Goal: Task Accomplishment & Management: Manage account settings

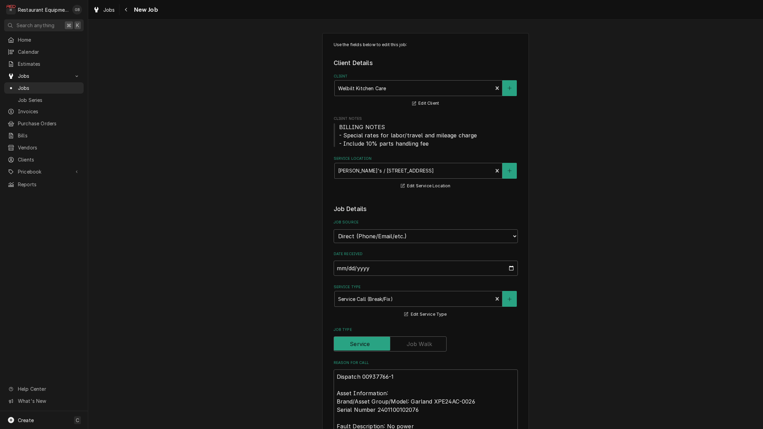
type textarea "x"
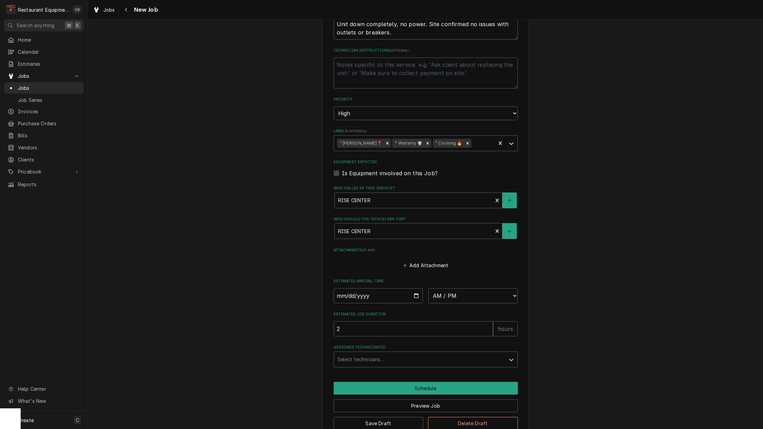
scroll to position [427, 0]
click at [353, 289] on input "Date" at bounding box center [379, 296] width 90 height 15
type input "[DATE]"
type textarea "x"
select select "12:15:00"
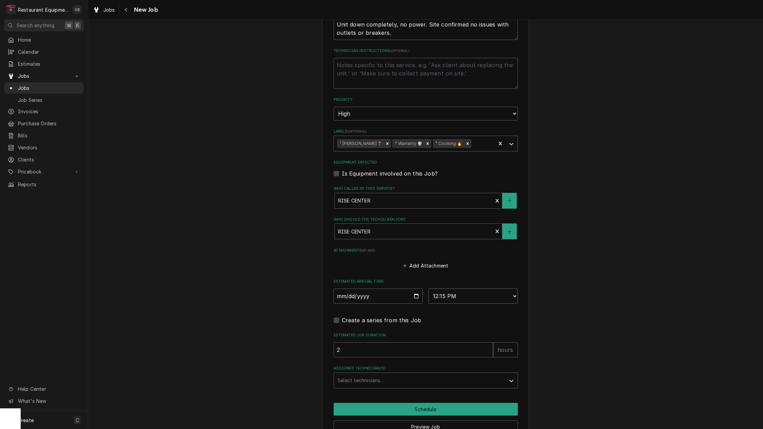
type textarea "x"
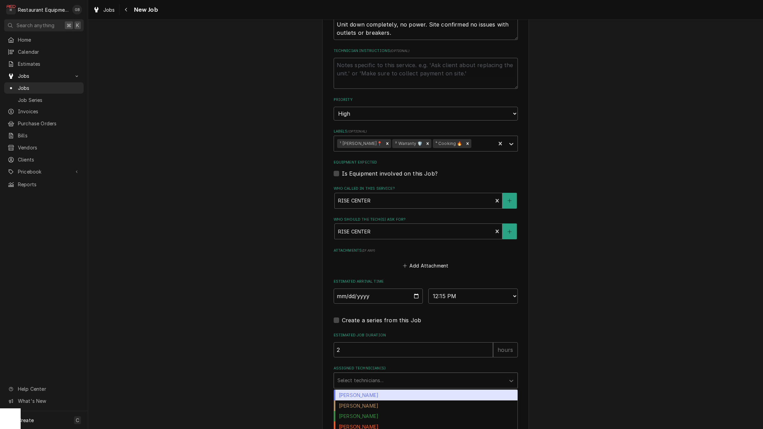
drag, startPoint x: 384, startPoint y: 295, endPoint x: 440, endPoint y: 361, distance: 86.0
click at [440, 374] on div "Assigned Technician(s)" at bounding box center [419, 380] width 164 height 12
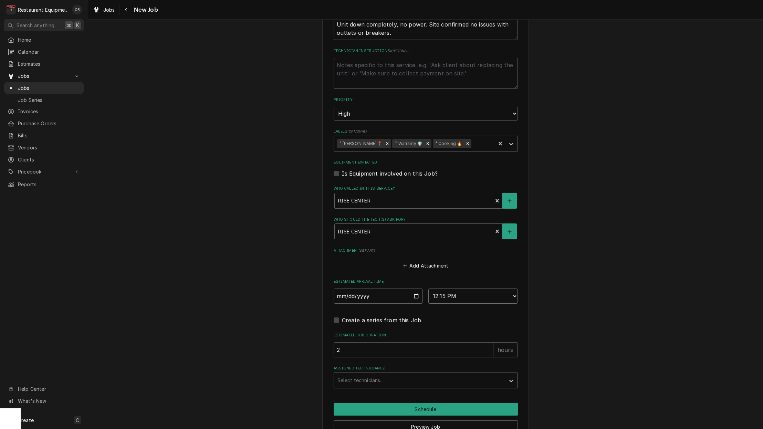
select select "12:30:00"
type textarea "x"
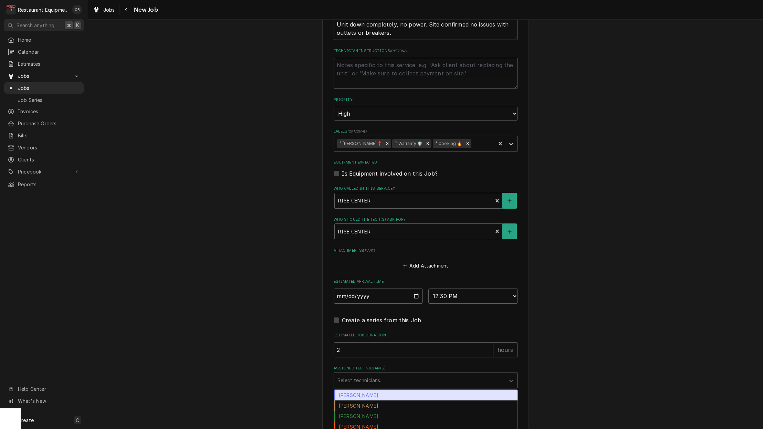
click at [448, 374] on div "Assigned Technician(s)" at bounding box center [419, 380] width 164 height 12
type input "th"
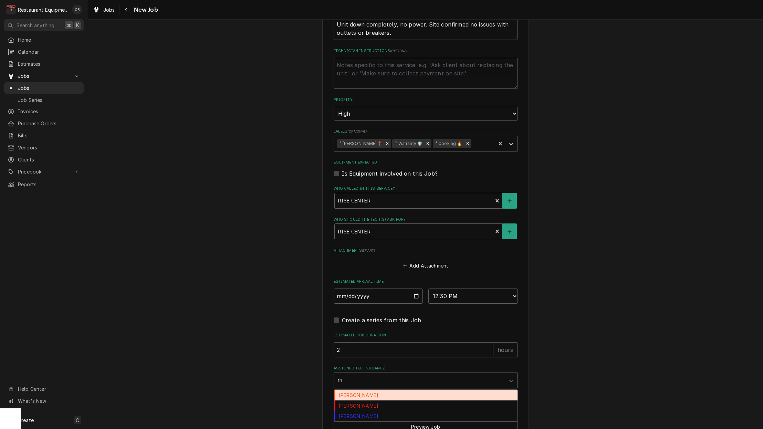
click at [380, 411] on div "Thomas Ross" at bounding box center [426, 416] width 184 height 11
type textarea "x"
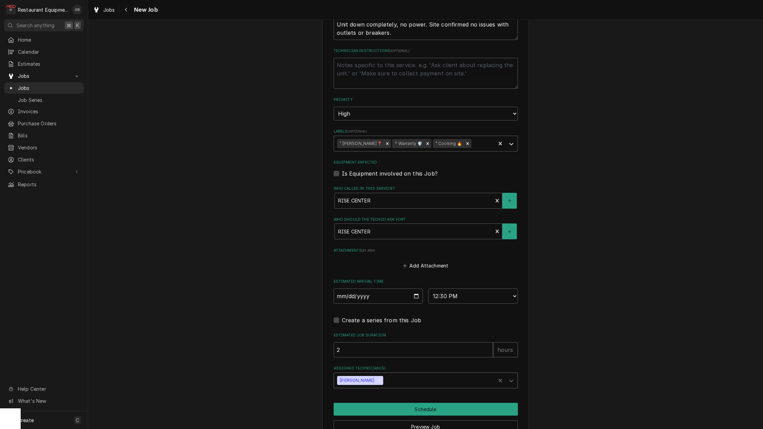
click at [422, 403] on button "Schedule" at bounding box center [426, 409] width 184 height 13
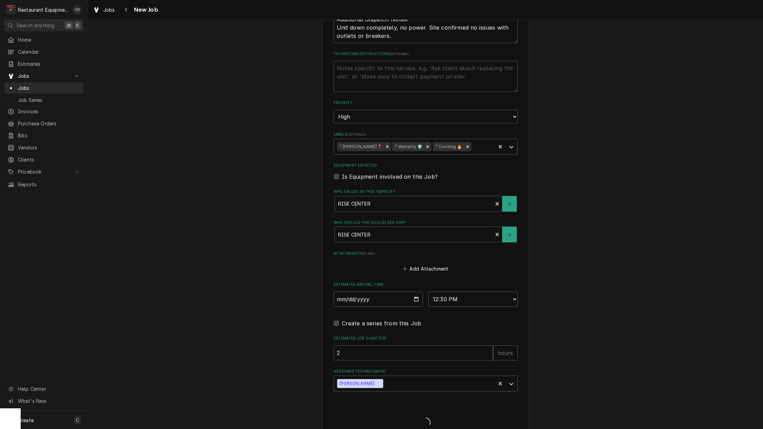
type textarea "x"
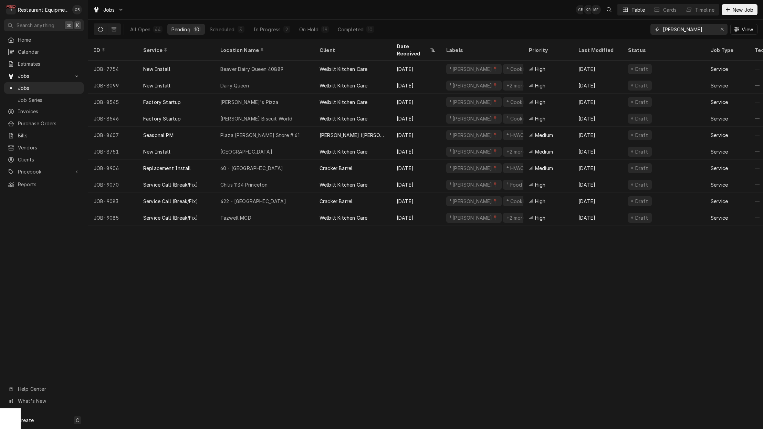
click at [723, 30] on icon "Erase input" at bounding box center [722, 29] width 4 height 5
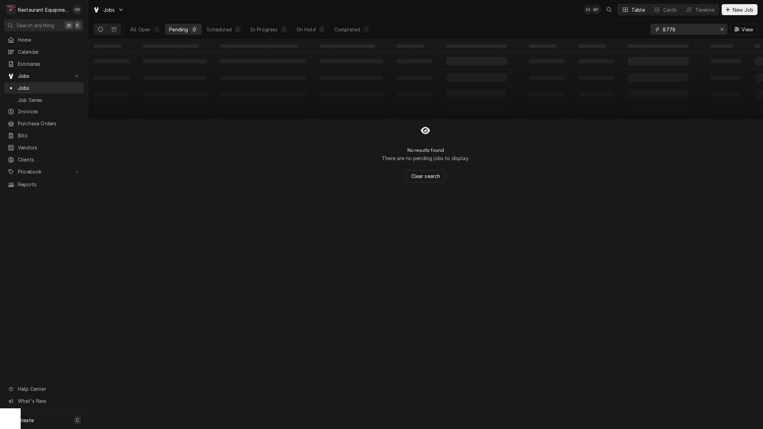
type input "8778"
click at [355, 28] on div "Completed" at bounding box center [347, 29] width 26 height 7
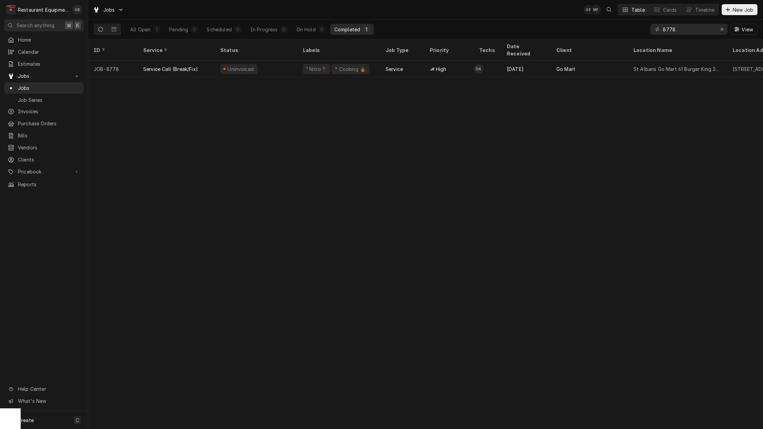
click at [272, 64] on div "Uninvoiced" at bounding box center [256, 69] width 83 height 17
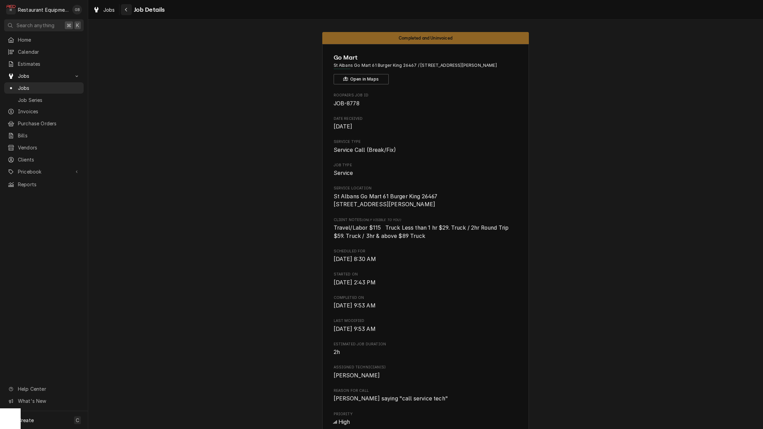
click at [125, 10] on icon "Navigate back" at bounding box center [126, 9] width 3 height 5
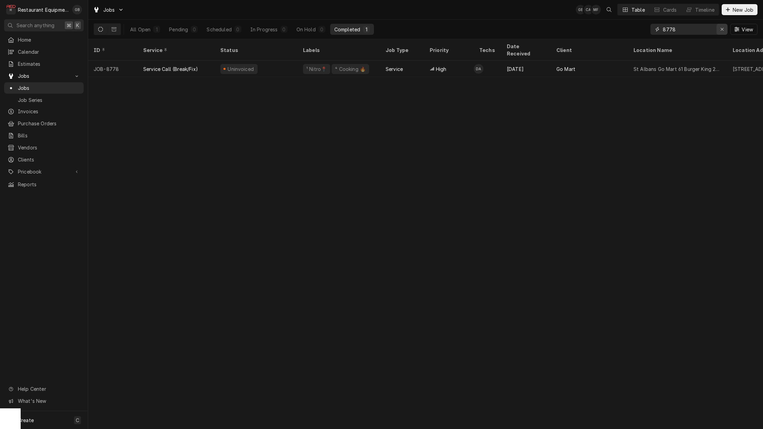
drag, startPoint x: 0, startPoint y: 0, endPoint x: 721, endPoint y: 29, distance: 722.0
click at [721, 29] on icon "Erase input" at bounding box center [722, 29] width 4 height 5
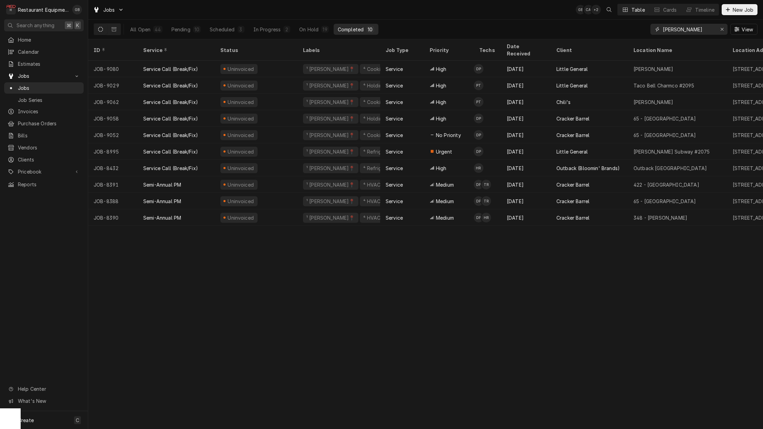
type input "beckley"
click at [187, 29] on div "Pending" at bounding box center [180, 29] width 19 height 7
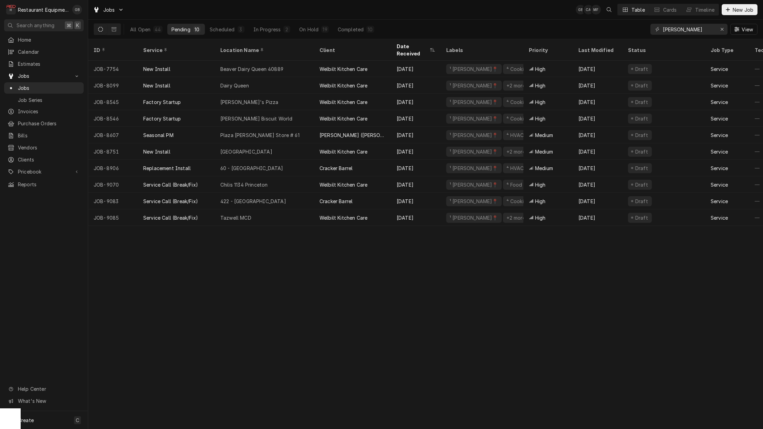
click at [315, 31] on div "On Hold" at bounding box center [308, 29] width 19 height 7
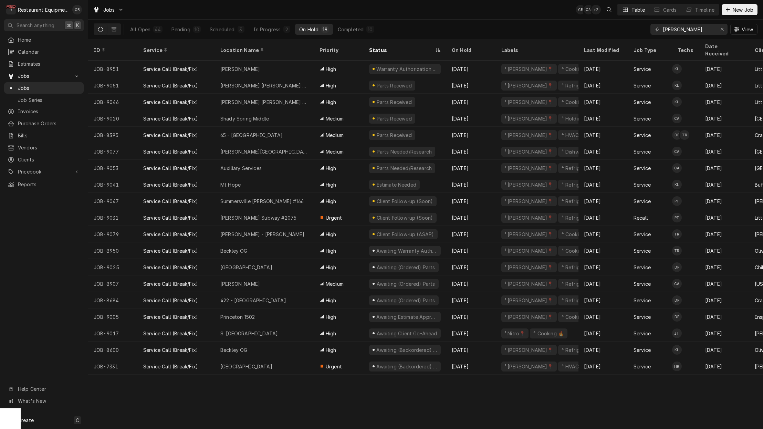
click at [255, 82] on div "Glen Jean Subway" at bounding box center [264, 85] width 88 height 7
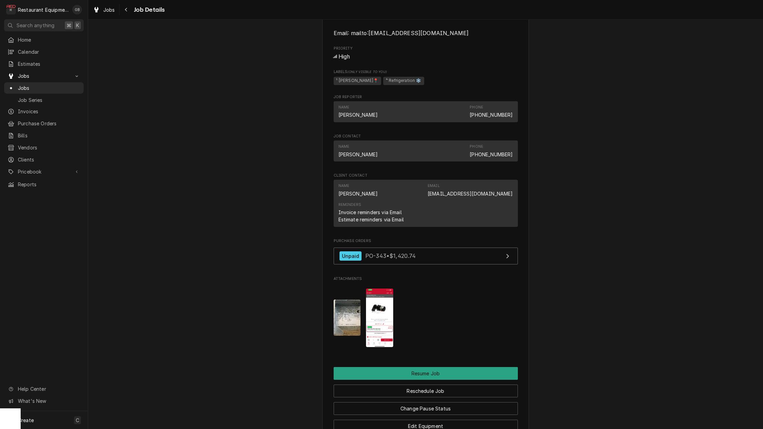
scroll to position [611, 0]
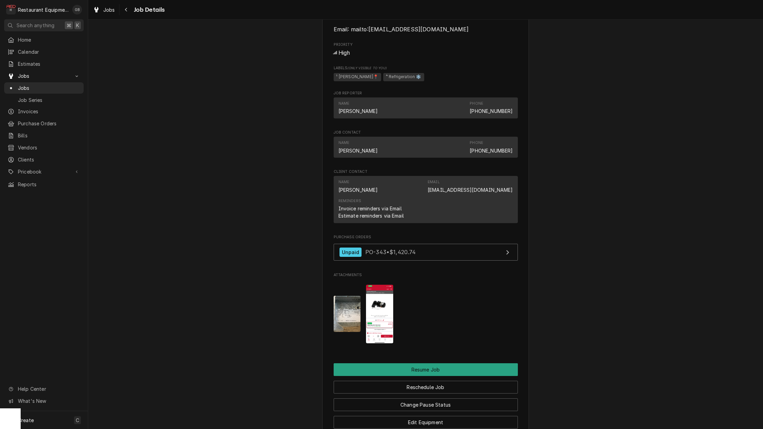
click at [429, 381] on button "Reschedule Job" at bounding box center [426, 387] width 184 height 13
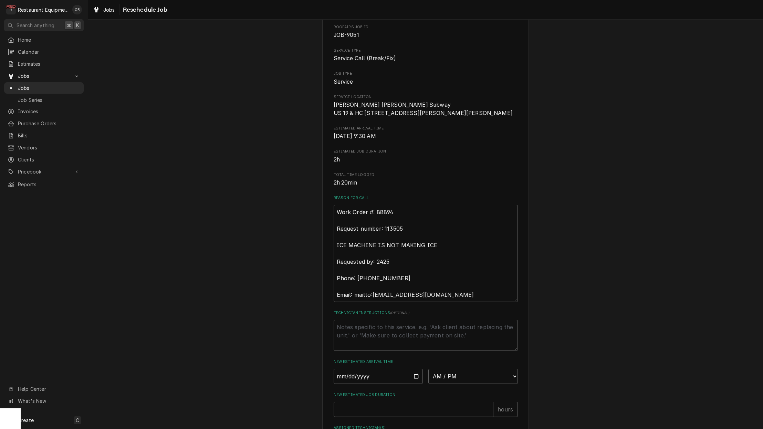
scroll to position [35, 0]
drag, startPoint x: 413, startPoint y: 377, endPoint x: 357, endPoint y: 379, distance: 55.9
click at [357, 379] on input "Date" at bounding box center [379, 375] width 90 height 15
type input "2025-10-01"
type textarea "x"
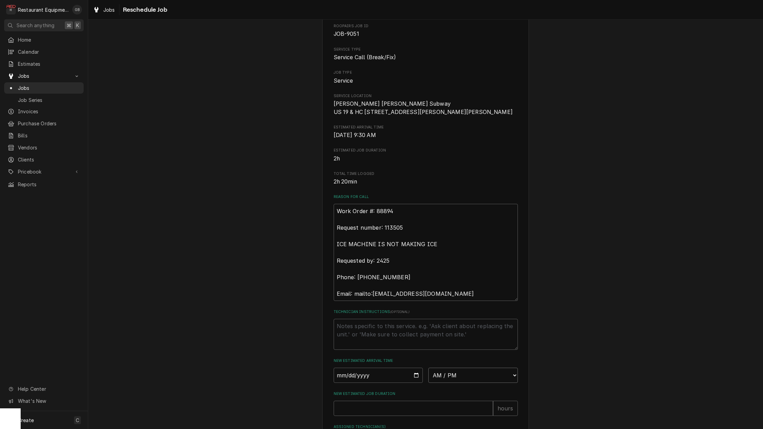
select select "12:00:00"
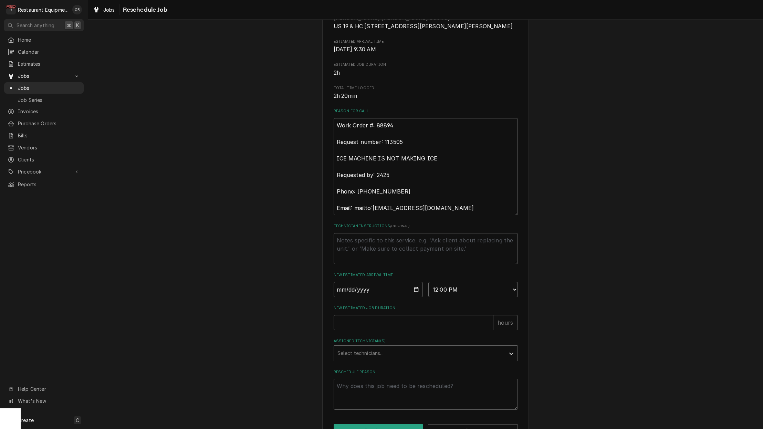
scroll to position [121, 0]
click at [380, 356] on div "Select technicians..." at bounding box center [419, 352] width 164 height 7
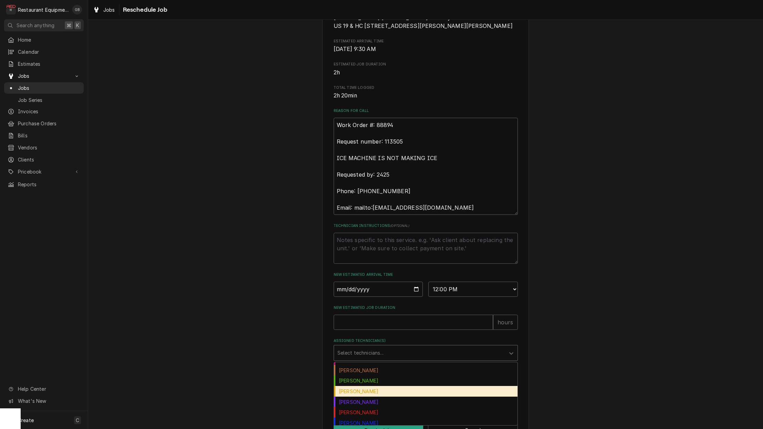
scroll to position [62, 0]
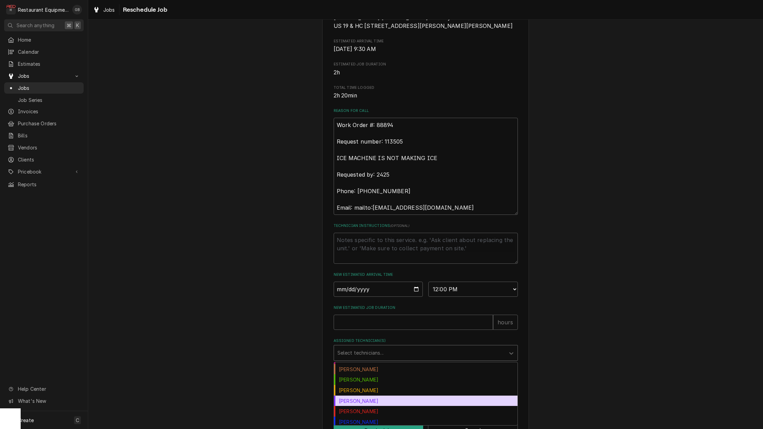
click at [378, 401] on div "Kaleb Lewis" at bounding box center [426, 401] width 184 height 11
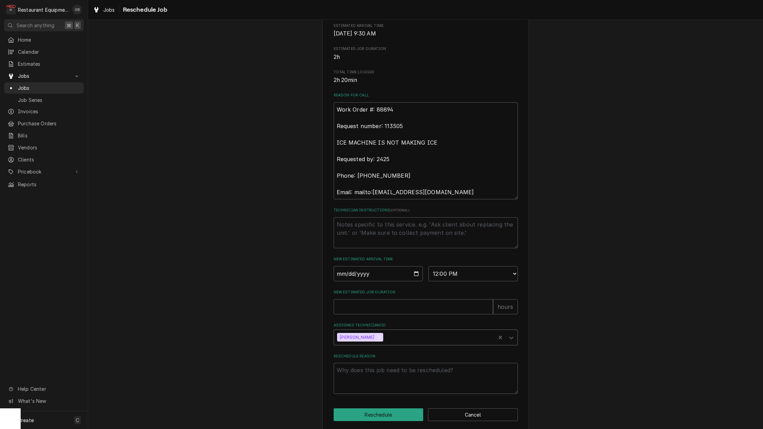
scroll to position [137, 0]
click at [372, 313] on input "New Estimated Job Duration" at bounding box center [413, 306] width 159 height 15
type textarea "x"
type input "2"
click at [375, 367] on textarea "Reschedule Reason" at bounding box center [426, 377] width 184 height 31
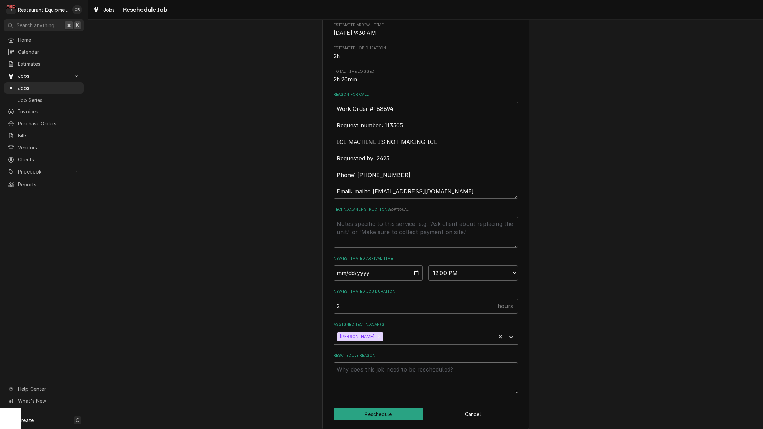
type textarea "x"
type textarea "p"
type textarea "x"
type textarea "pa"
type textarea "x"
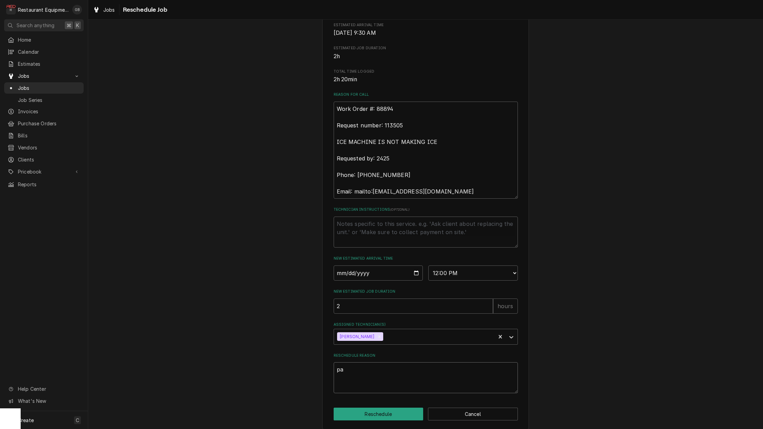
type textarea "par"
type textarea "x"
type textarea "part"
type textarea "x"
type textarea "parts"
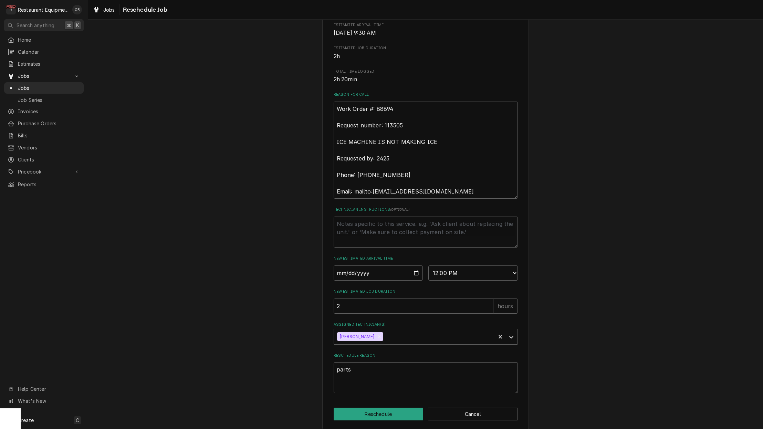
click at [380, 417] on button "Reschedule" at bounding box center [379, 414] width 90 height 13
type textarea "x"
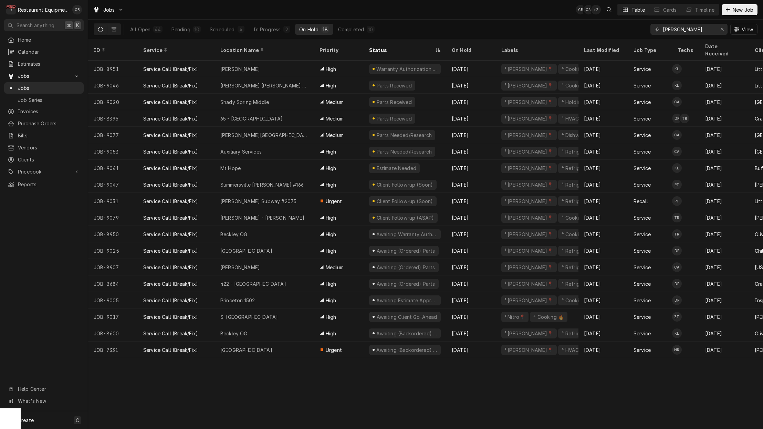
click at [242, 82] on div "Glen Jean # 2420" at bounding box center [264, 85] width 88 height 7
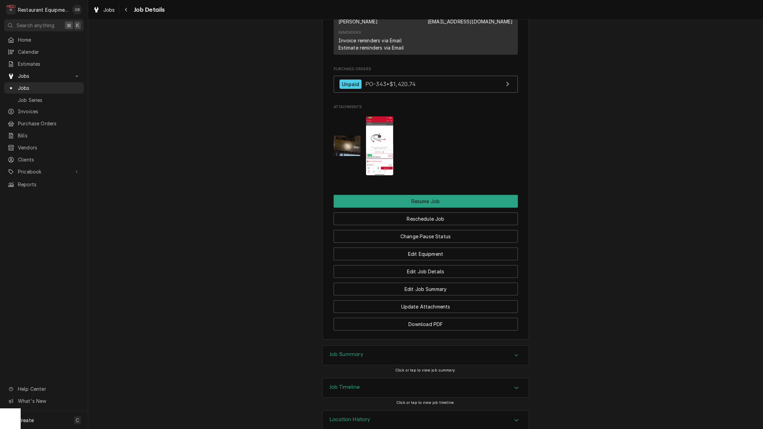
scroll to position [763, 0]
click at [127, 9] on icon "Navigate back" at bounding box center [126, 9] width 3 height 5
